Goal: Information Seeking & Learning: Learn about a topic

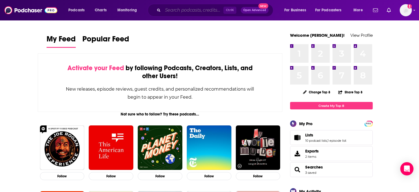
click at [191, 12] on input "Search podcasts, credits, & more..." at bounding box center [193, 10] width 61 height 9
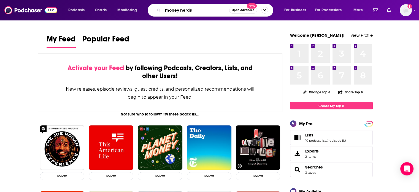
type input "money nerds"
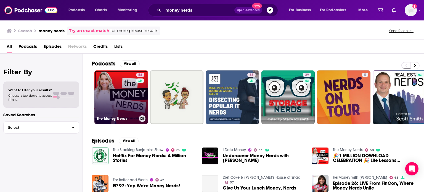
click at [121, 89] on link "58 The Money Nerds" at bounding box center [121, 97] width 54 height 54
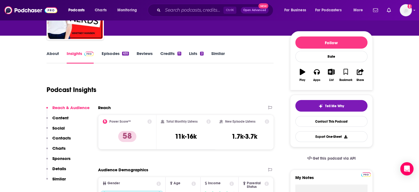
scroll to position [55, 0]
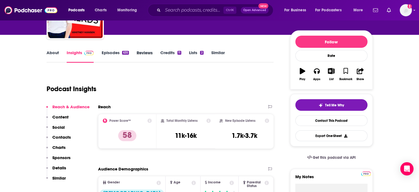
click at [154, 52] on div "Reviews" at bounding box center [149, 56] width 24 height 13
click at [129, 52] on div "Episodes 635" at bounding box center [118, 56] width 35 height 13
click at [127, 53] on div "635" at bounding box center [125, 53] width 7 height 4
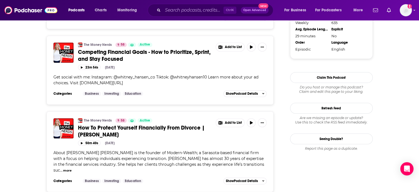
scroll to position [662, 0]
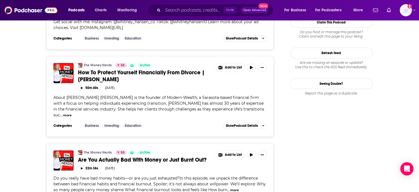
click at [151, 72] on span "How To Protect Yourself Financially From Divorce | [PERSON_NAME]" at bounding box center [141, 76] width 127 height 14
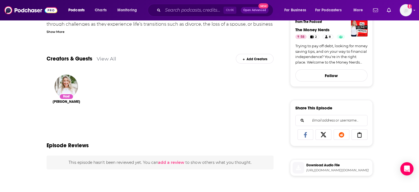
scroll to position [165, 0]
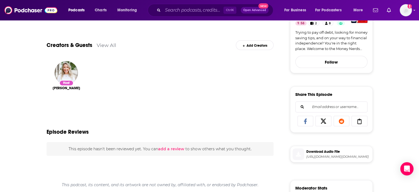
click at [339, 155] on span "[URL][DOMAIN_NAME][DOMAIN_NAME]" at bounding box center [339, 156] width 64 height 4
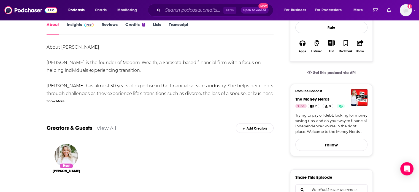
scroll to position [221, 0]
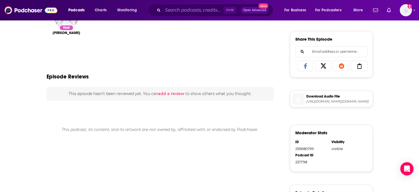
click at [336, 102] on span "[URL][DOMAIN_NAME][DOMAIN_NAME]" at bounding box center [339, 101] width 64 height 4
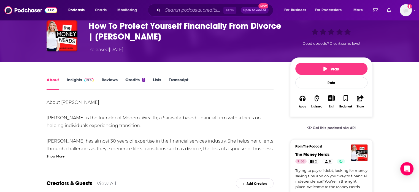
scroll to position [0, 0]
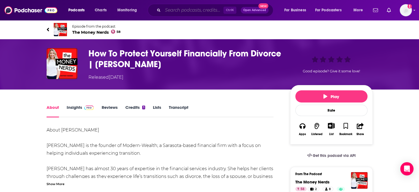
click at [179, 10] on input "Search podcasts, credits, & more..." at bounding box center [193, 10] width 61 height 9
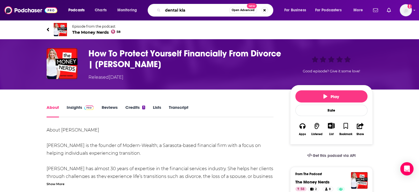
type input "dental klas"
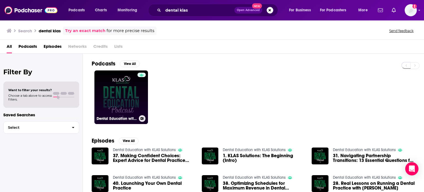
click at [130, 107] on link "Dental Education with KLAS Solutions" at bounding box center [121, 97] width 54 height 54
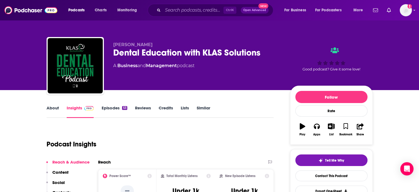
click at [120, 113] on link "Episodes 53" at bounding box center [114, 111] width 26 height 13
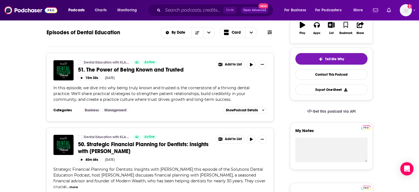
scroll to position [110, 0]
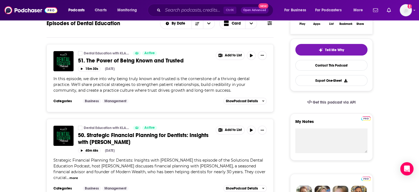
click at [106, 136] on span "50. Strategic Financial Planning for Dentists: Insights with [PERSON_NAME]" at bounding box center [143, 139] width 131 height 14
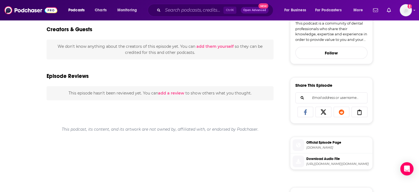
scroll to position [193, 0]
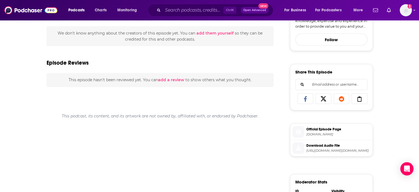
click at [330, 147] on span "Download Audio File" at bounding box center [339, 145] width 64 height 5
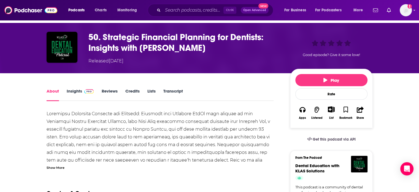
scroll to position [0, 0]
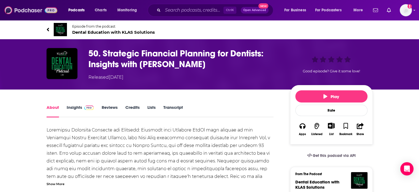
click at [53, 7] on img at bounding box center [30, 10] width 53 height 10
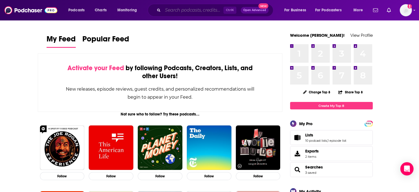
click at [195, 12] on input "Search podcasts, credits, & more..." at bounding box center [193, 10] width 61 height 9
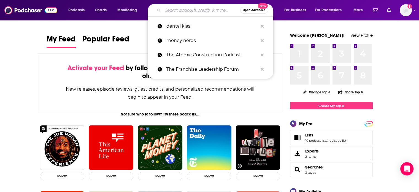
paste input "Healthcare Americana"
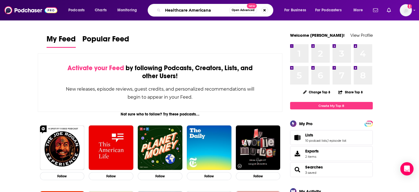
type input "Healthcare Americana"
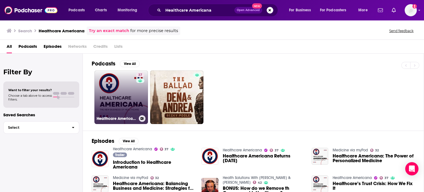
click at [124, 89] on link "37 Healthcare Americana" at bounding box center [121, 97] width 54 height 54
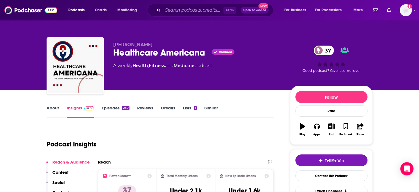
click at [116, 104] on div "About Insights Episodes 280 Reviews Credits Lists 1 Similar" at bounding box center [161, 111] width 228 height 14
click at [116, 108] on link "Episodes 280" at bounding box center [115, 111] width 28 height 13
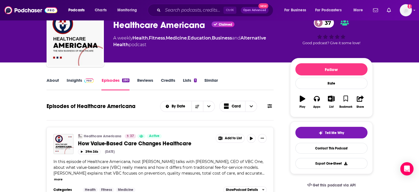
scroll to position [55, 0]
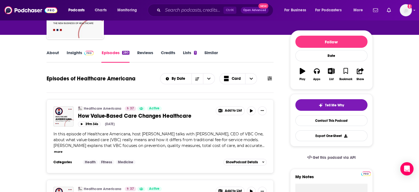
click at [148, 119] on div "Healthcare Americana 37 Active How Value-Based Care Changes Healthcare Add to L…" at bounding box center [172, 113] width 189 height 15
click at [148, 117] on span "How Value-Based Care Changes Healthcare" at bounding box center [135, 115] width 114 height 7
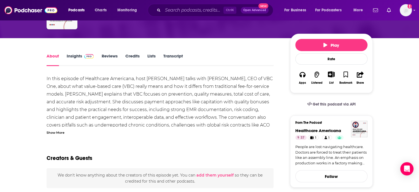
scroll to position [55, 0]
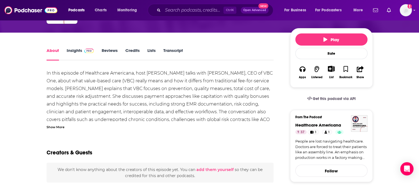
click at [71, 54] on link "Insights" at bounding box center [80, 54] width 27 height 13
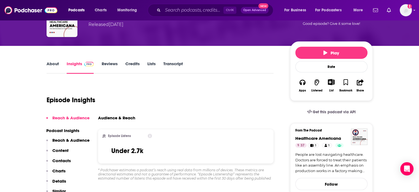
scroll to position [55, 0]
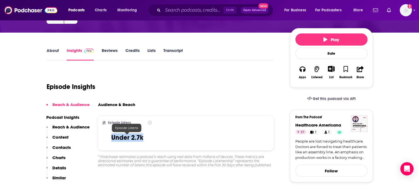
drag, startPoint x: 143, startPoint y: 136, endPoint x: 112, endPoint y: 140, distance: 31.9
click at [112, 140] on h3 "Under 2.7k" at bounding box center [127, 137] width 32 height 8
click at [111, 140] on h3 "Under 2.7k" at bounding box center [127, 137] width 32 height 8
click at [161, 93] on div "Episode Insights" at bounding box center [161, 83] width 228 height 28
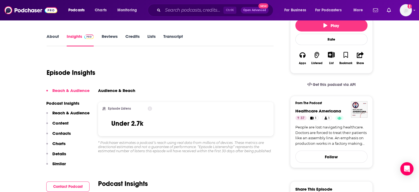
scroll to position [83, 0]
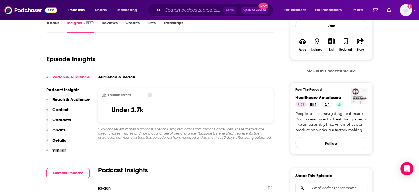
click at [149, 93] on icon at bounding box center [150, 95] width 4 height 4
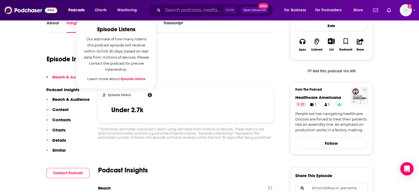
click at [166, 81] on div "Audience & Reach" at bounding box center [186, 79] width 176 height 10
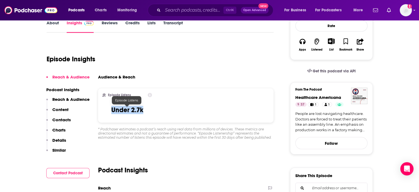
drag, startPoint x: 137, startPoint y: 110, endPoint x: 110, endPoint y: 111, distance: 26.8
click at [110, 111] on div "Episode Listens Under 2.7k" at bounding box center [128, 105] width 50 height 25
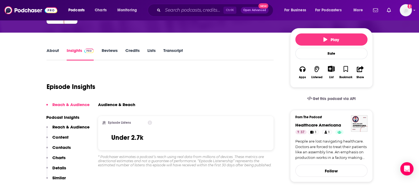
scroll to position [0, 0]
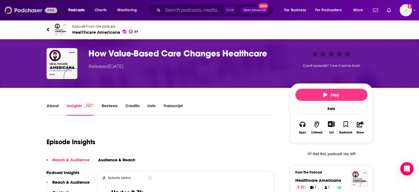
click at [43, 14] on img at bounding box center [30, 10] width 53 height 10
